Goal: Navigation & Orientation: Find specific page/section

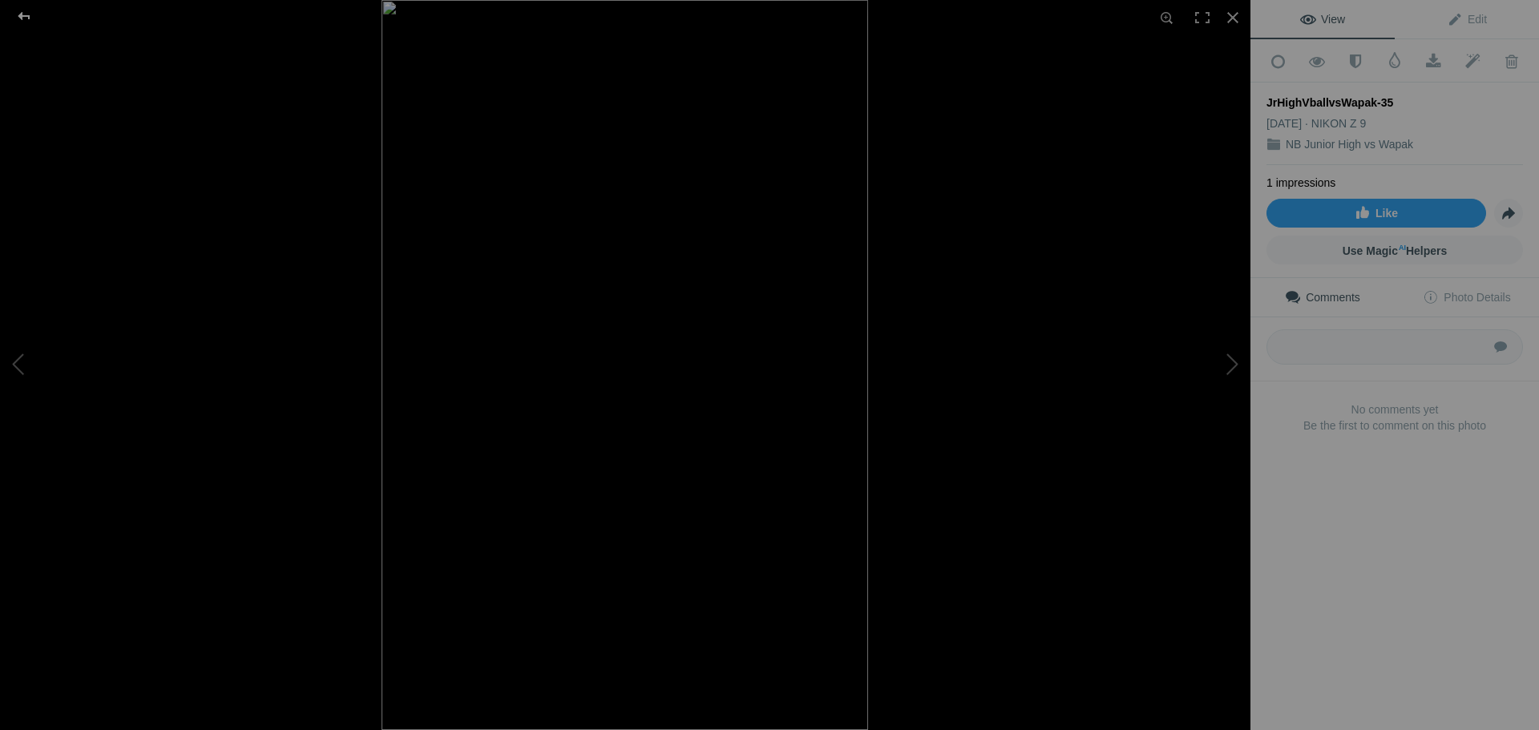
click at [29, 15] on div at bounding box center [24, 16] width 58 height 32
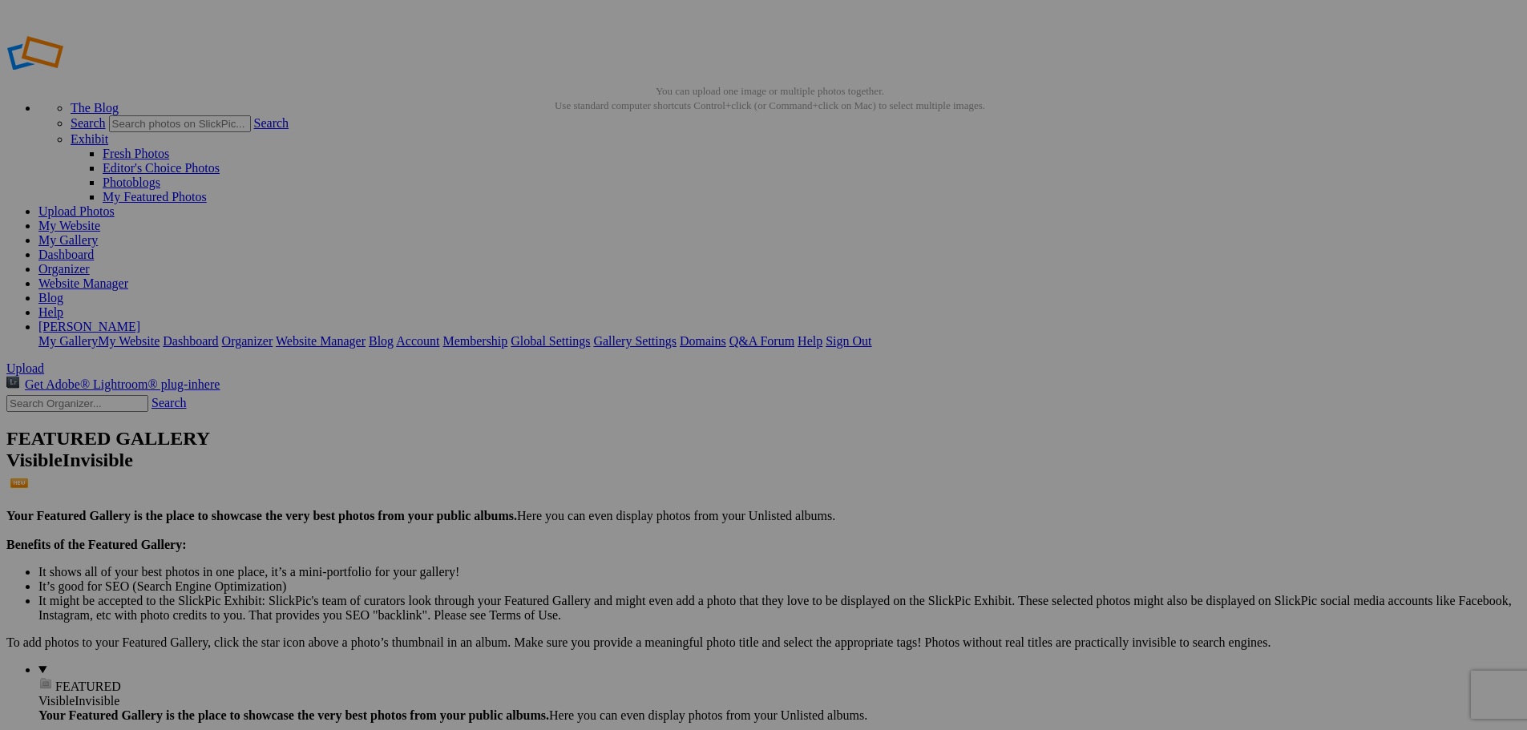
click at [128, 277] on link "Website Manager" at bounding box center [83, 284] width 90 height 14
